Goal: Check status: Check status

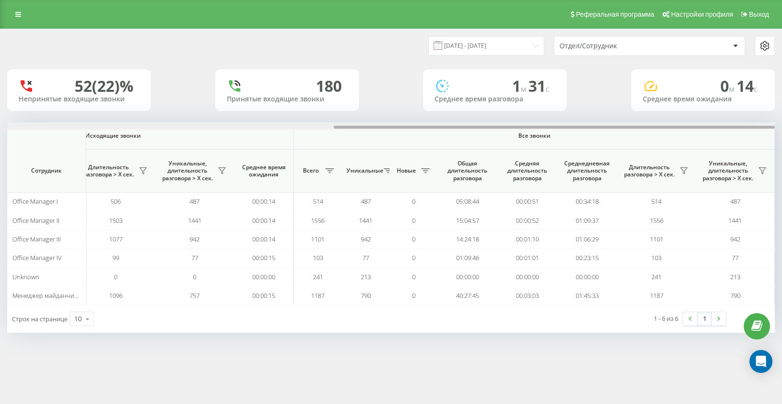
click at [781, 120] on html "americanexspressA... Проекты [DOMAIN_NAME] Дашборд Центр обращений Аналитика Ва…" at bounding box center [391, 202] width 782 height 404
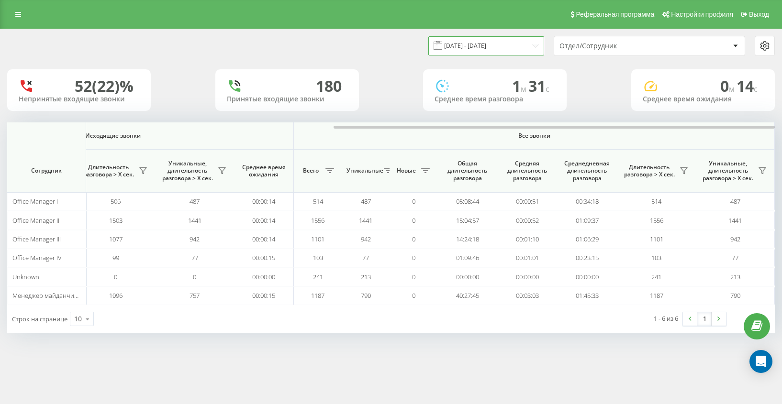
click at [513, 42] on input "[DATE] - [DATE]" at bounding box center [486, 45] width 116 height 19
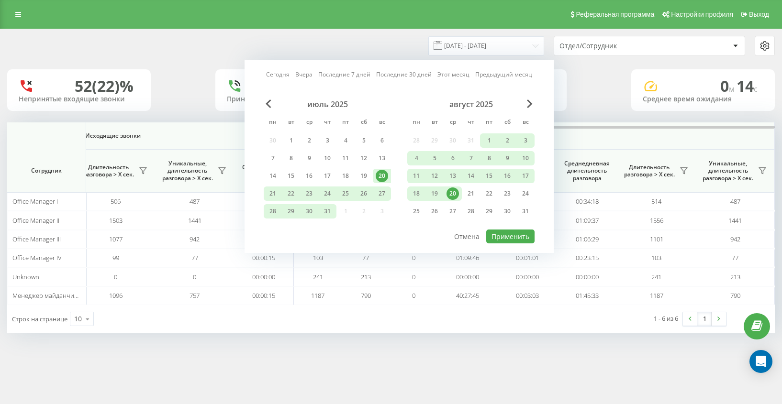
click at [458, 192] on div "20" at bounding box center [452, 194] width 12 height 12
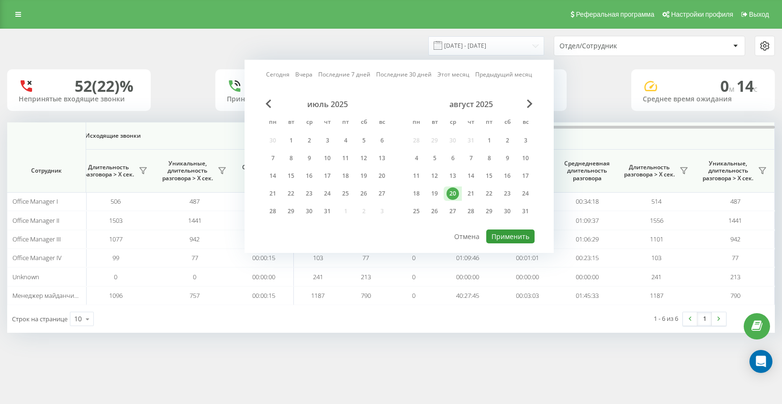
click at [522, 239] on button "Применить" at bounding box center [510, 237] width 48 height 14
type input "[DATE] - [DATE]"
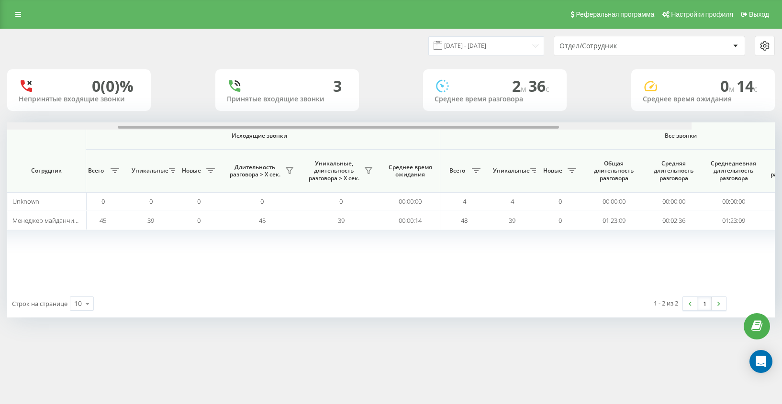
scroll to position [0, 567]
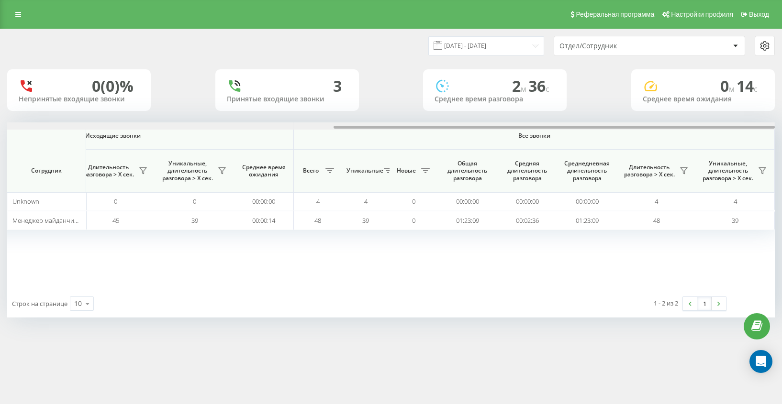
drag, startPoint x: 320, startPoint y: 127, endPoint x: 754, endPoint y: 167, distance: 435.8
click at [754, 167] on div "Входящие звонки Исходящие звонки Все звонки Сотрудник Всего Уникальные Новые Пр…" at bounding box center [390, 205] width 767 height 167
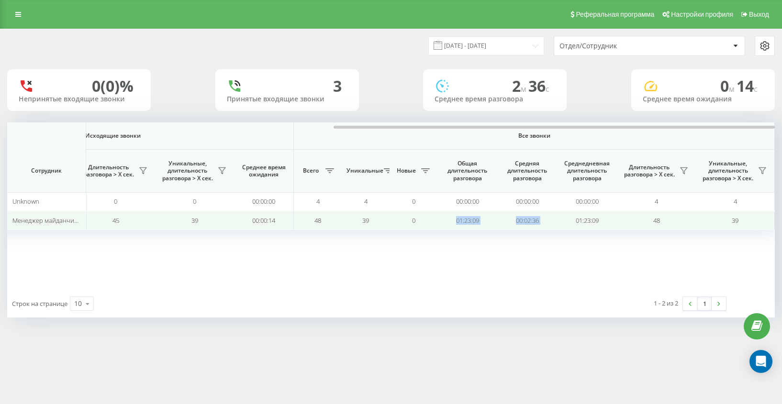
drag, startPoint x: 606, startPoint y: 216, endPoint x: 478, endPoint y: 212, distance: 127.8
click at [478, 212] on tr "Менеджер майданчик II 3 3 0 0 3 3 00:00:11 45 39 0 45 39 00:00:14 48 39 0 01:23…" at bounding box center [107, 220] width 1335 height 19
click at [683, 215] on td "48" at bounding box center [656, 220] width 79 height 19
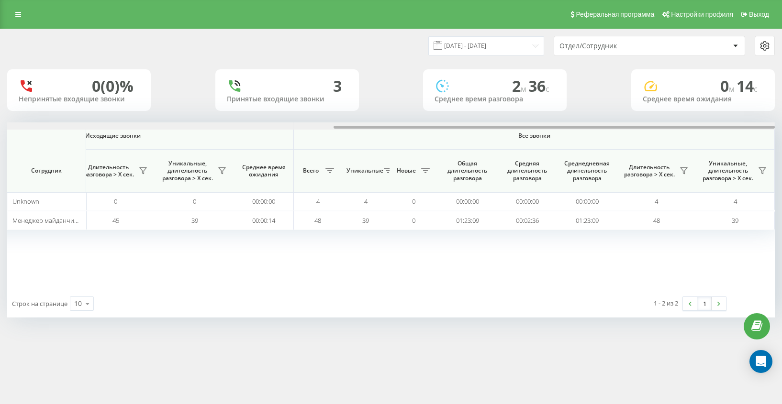
drag, startPoint x: 467, startPoint y: 125, endPoint x: 614, endPoint y: 129, distance: 146.9
click at [614, 129] on div at bounding box center [390, 125] width 767 height 7
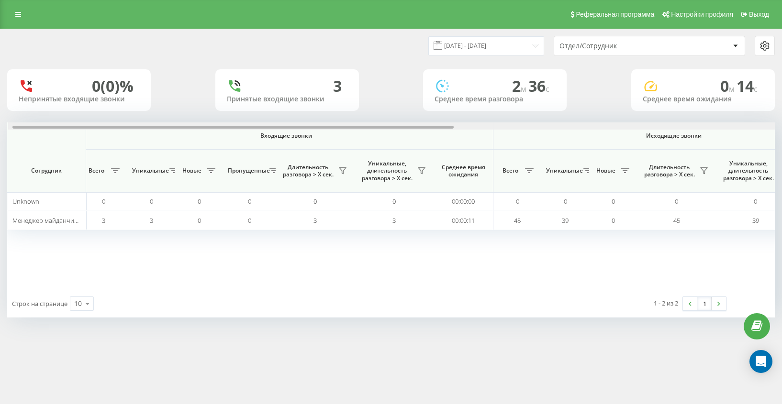
scroll to position [0, 0]
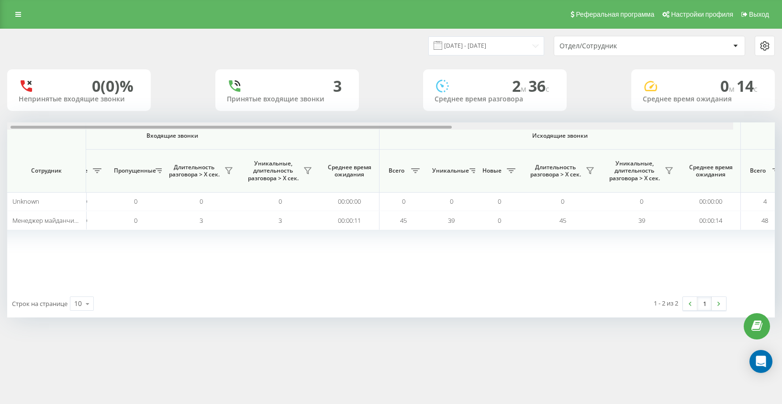
drag, startPoint x: 344, startPoint y: 127, endPoint x: 139, endPoint y: 129, distance: 205.3
click at [90, 130] on div at bounding box center [349, 125] width 767 height 7
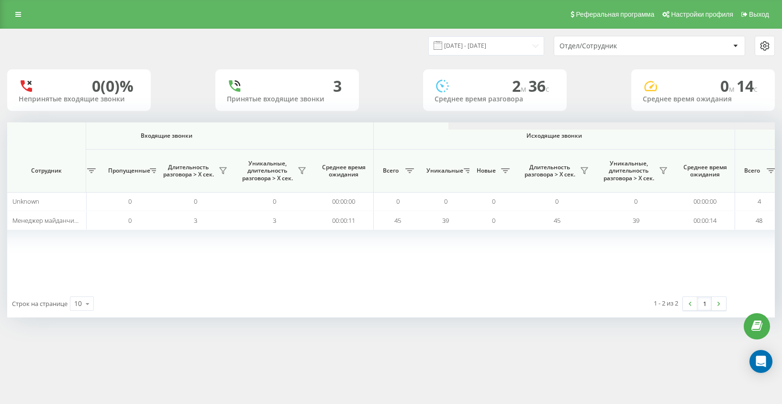
scroll to position [0, 567]
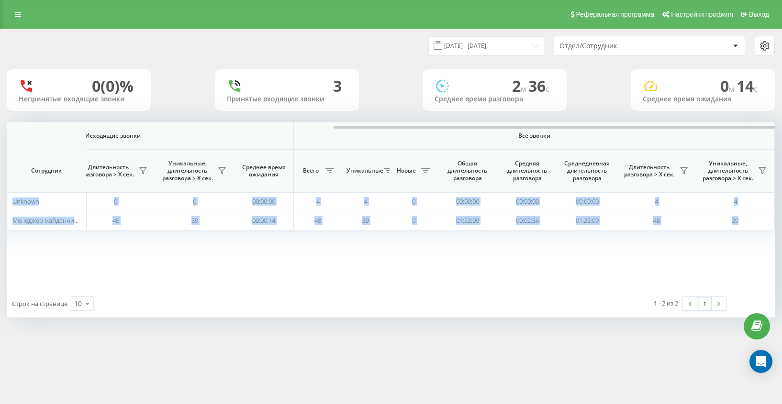
drag, startPoint x: 215, startPoint y: 124, endPoint x: 724, endPoint y: 234, distance: 520.5
click at [724, 234] on div "Входящие звонки Исходящие звонки Все звонки Сотрудник Всего Уникальные Новые Пр…" at bounding box center [390, 205] width 767 height 167
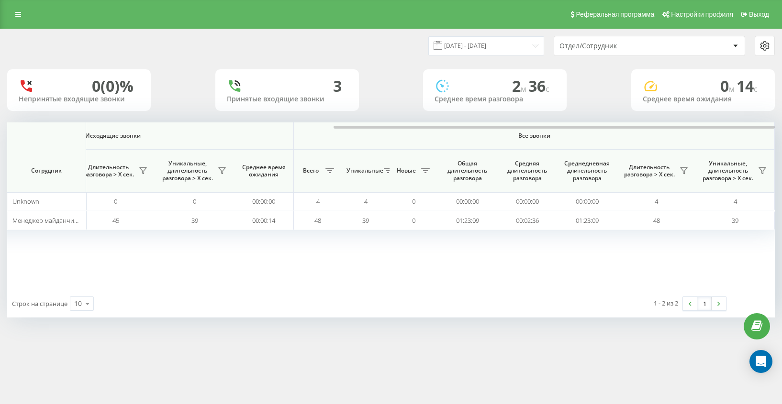
click at [513, 242] on div "Входящие звонки Исходящие звонки Все звонки Сотрудник Всего Уникальные Новые Пр…" at bounding box center [390, 205] width 767 height 167
